Goal: Find specific page/section: Find specific page/section

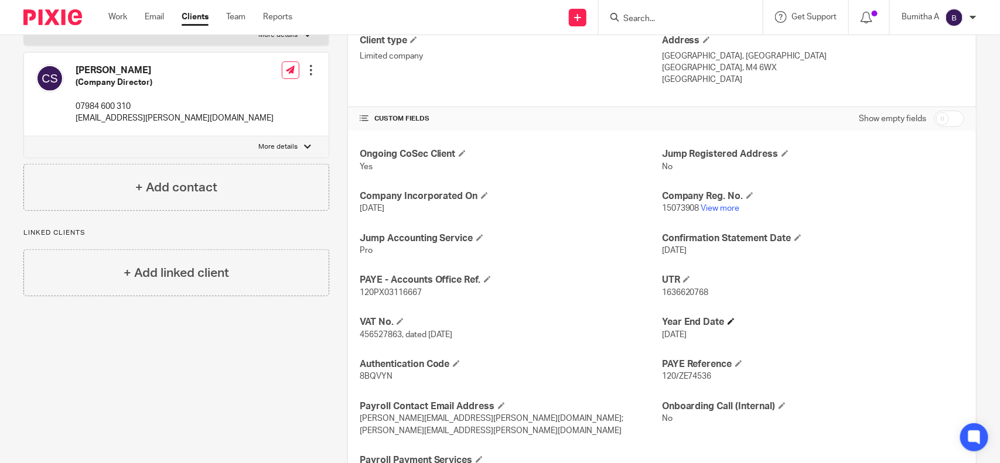
scroll to position [366, 0]
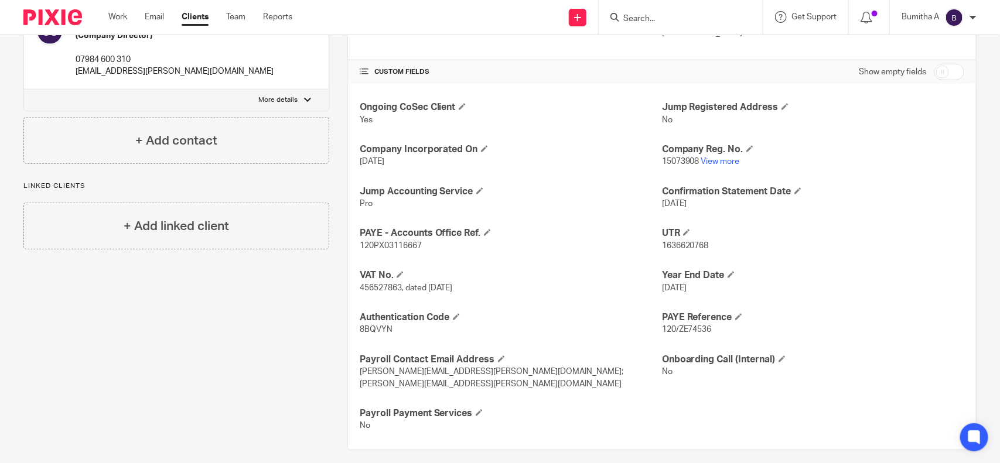
click at [367, 288] on span "456527863, dated [DATE]" at bounding box center [406, 288] width 93 height 8
copy span "456527863"
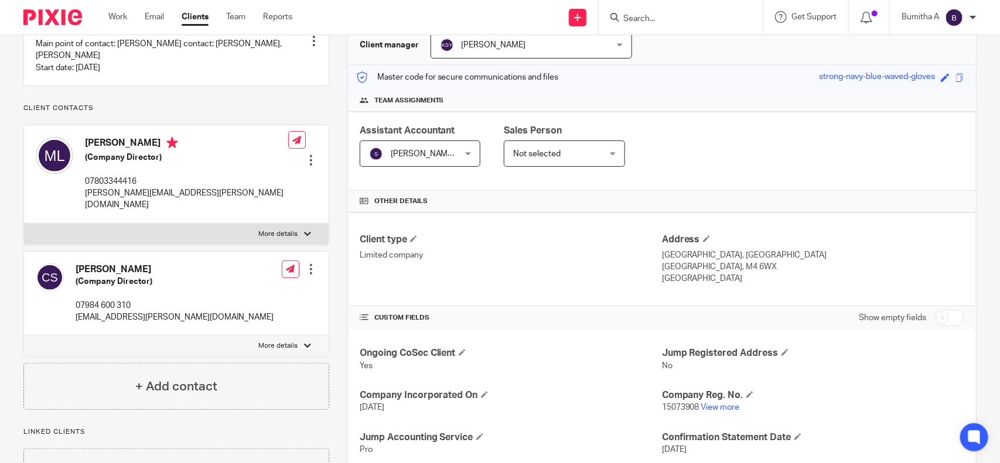
scroll to position [0, 0]
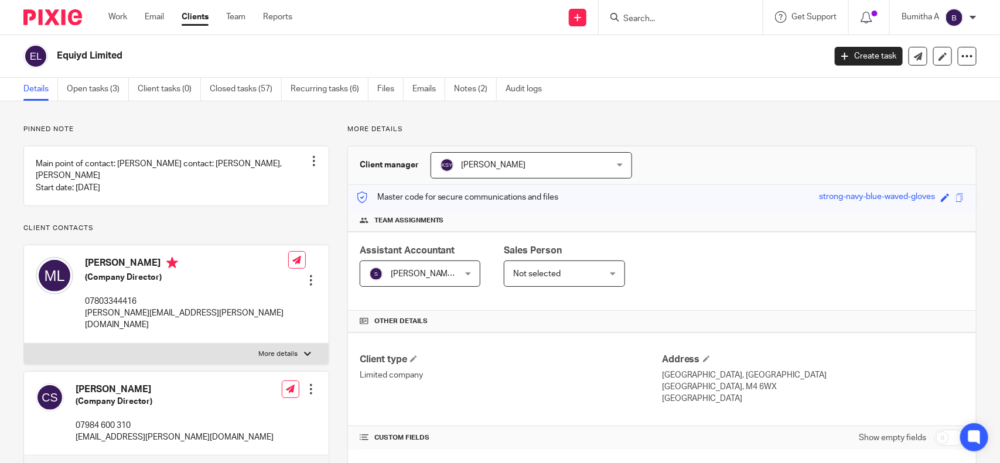
click at [637, 16] on input "Search" at bounding box center [674, 19] width 105 height 11
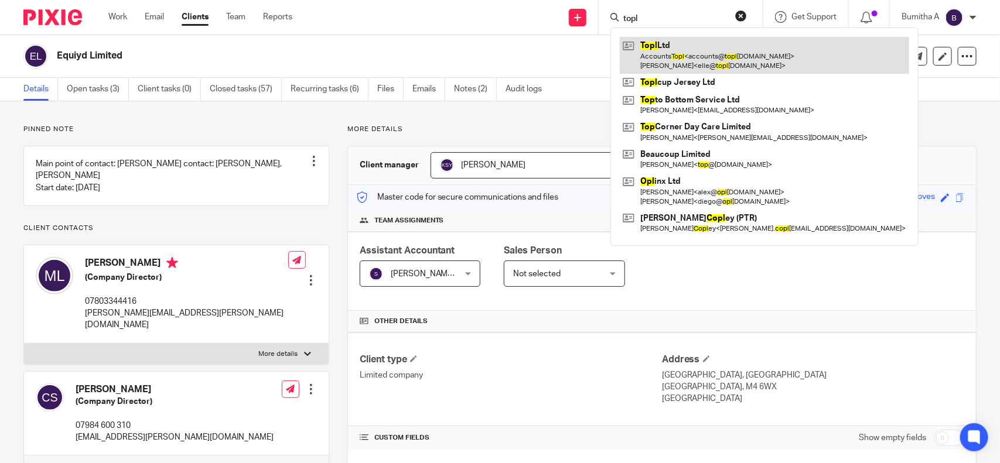
type input "topl"
click at [662, 52] on link at bounding box center [764, 55] width 289 height 36
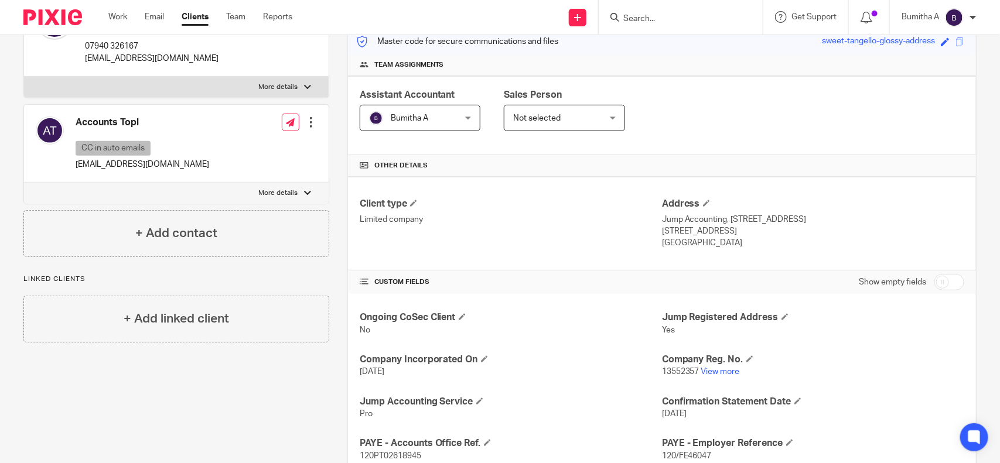
scroll to position [366, 0]
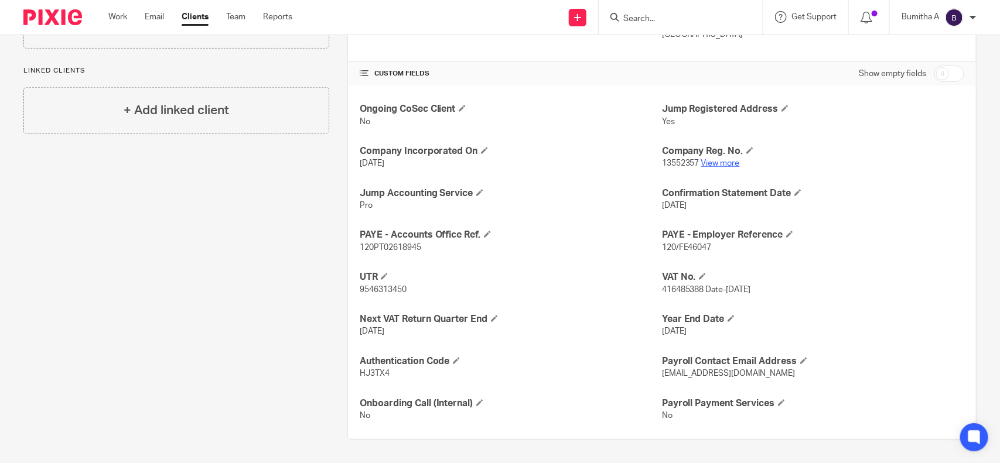
click at [701, 161] on link "View more" at bounding box center [720, 163] width 39 height 8
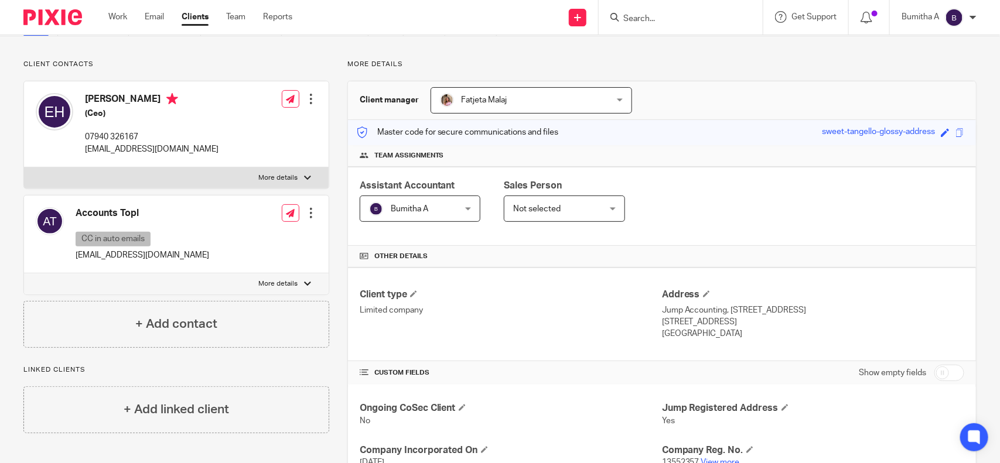
scroll to position [0, 0]
